Goal: Information Seeking & Learning: Learn about a topic

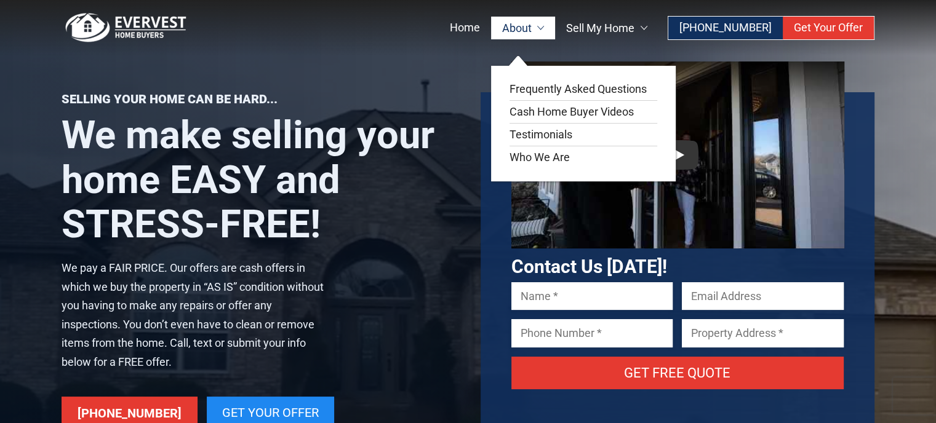
click at [551, 34] on link "About" at bounding box center [523, 28] width 65 height 23
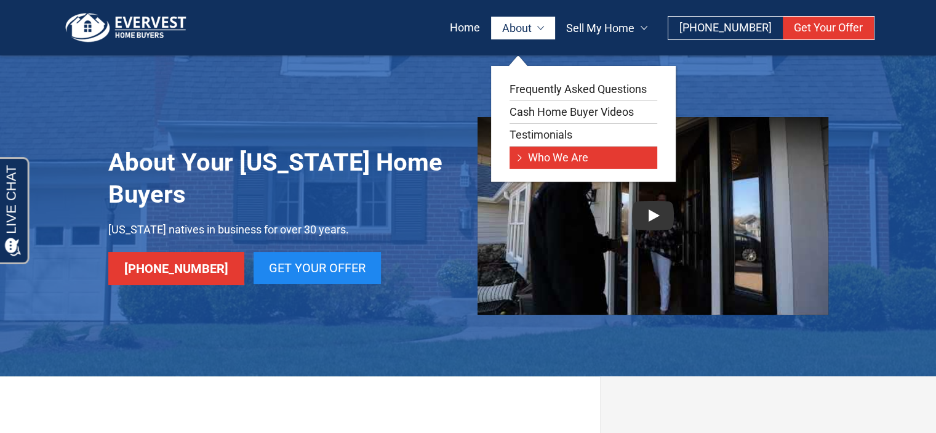
click at [550, 156] on link "Who We Are" at bounding box center [583, 157] width 148 height 22
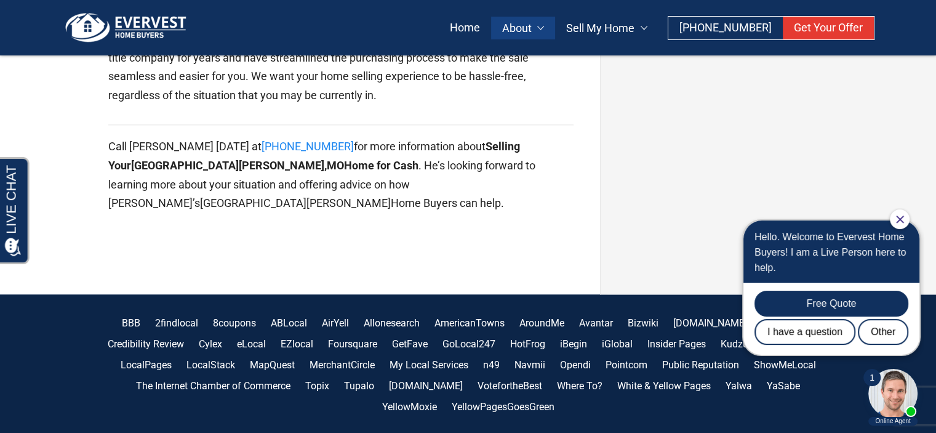
scroll to position [1600, 0]
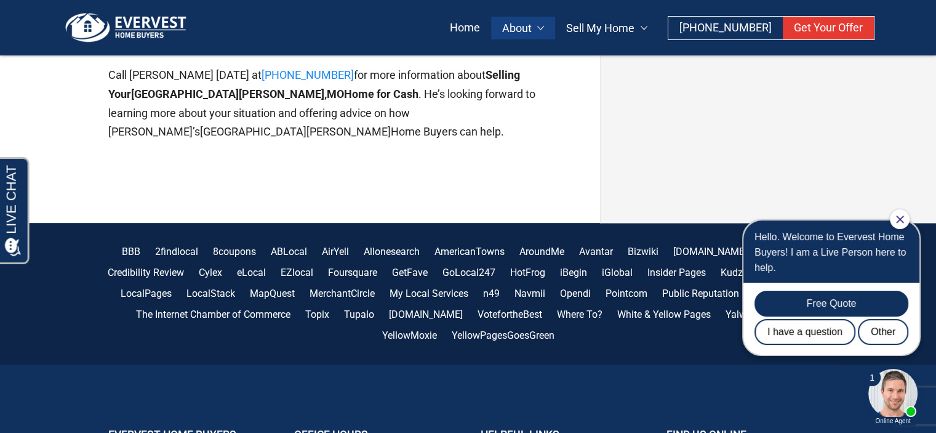
click at [911, 216] on body "1 Online Agent Close Hello. Welcome to Evervest Home Buyers! I am a Live Person…" at bounding box center [825, 317] width 197 height 218
click at [896, 219] on icon "Close Chat" at bounding box center [900, 219] width 8 height 8
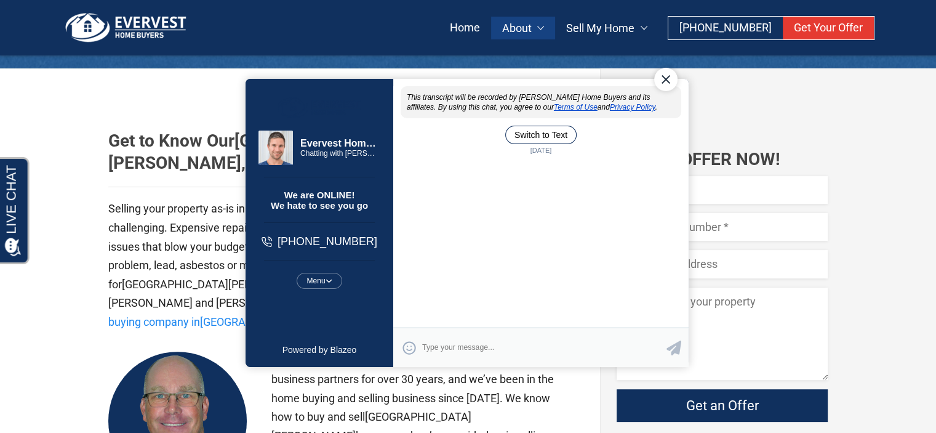
scroll to position [0, 0]
